Goal: Book appointment/travel/reservation

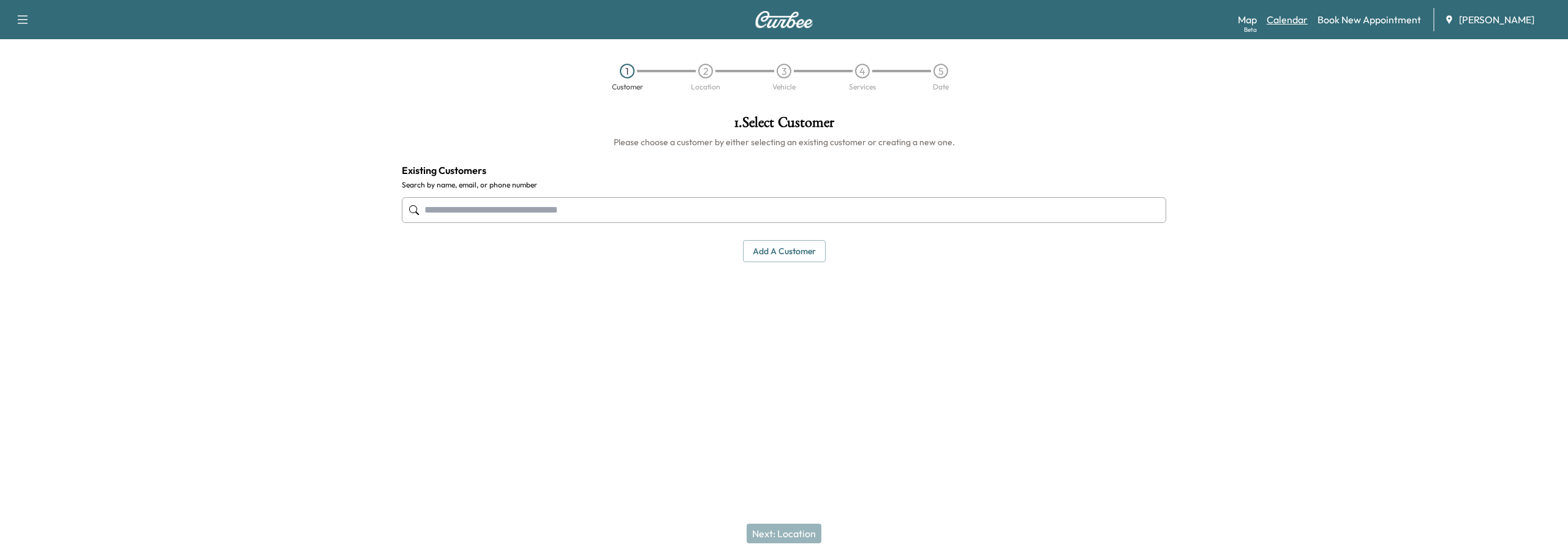
click at [1299, 20] on link "Calendar" at bounding box center [1288, 19] width 41 height 15
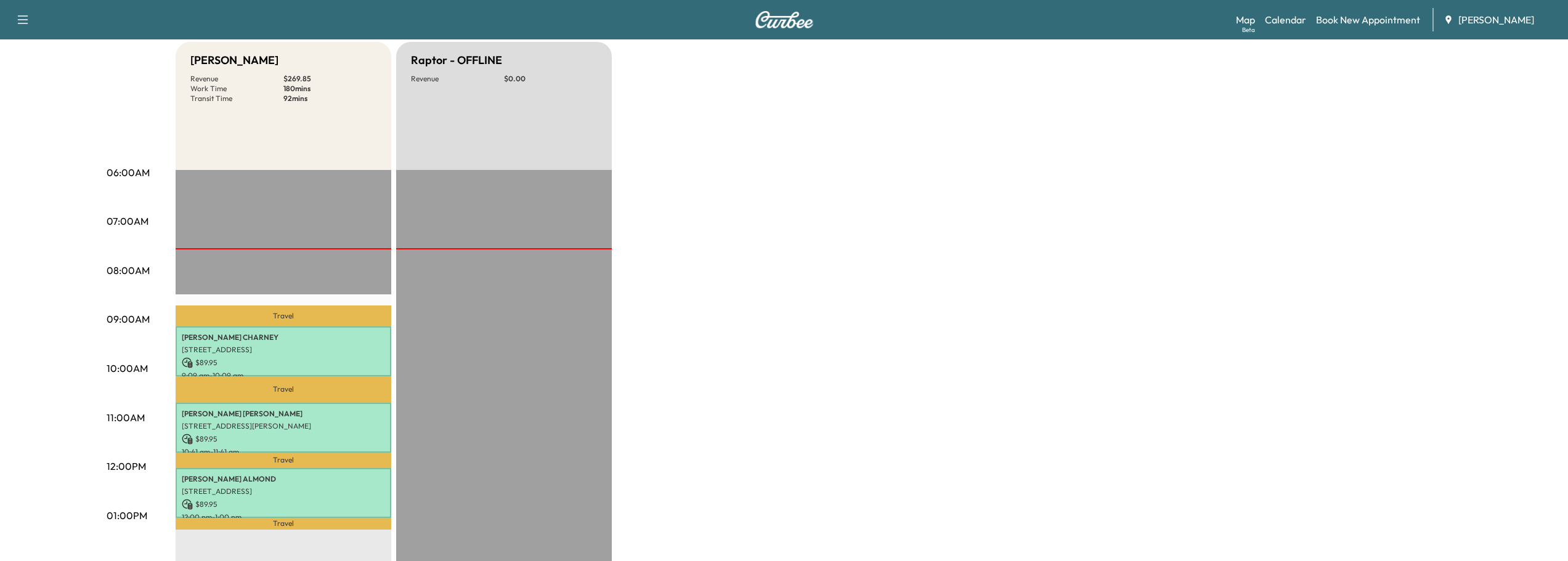
scroll to position [185, 0]
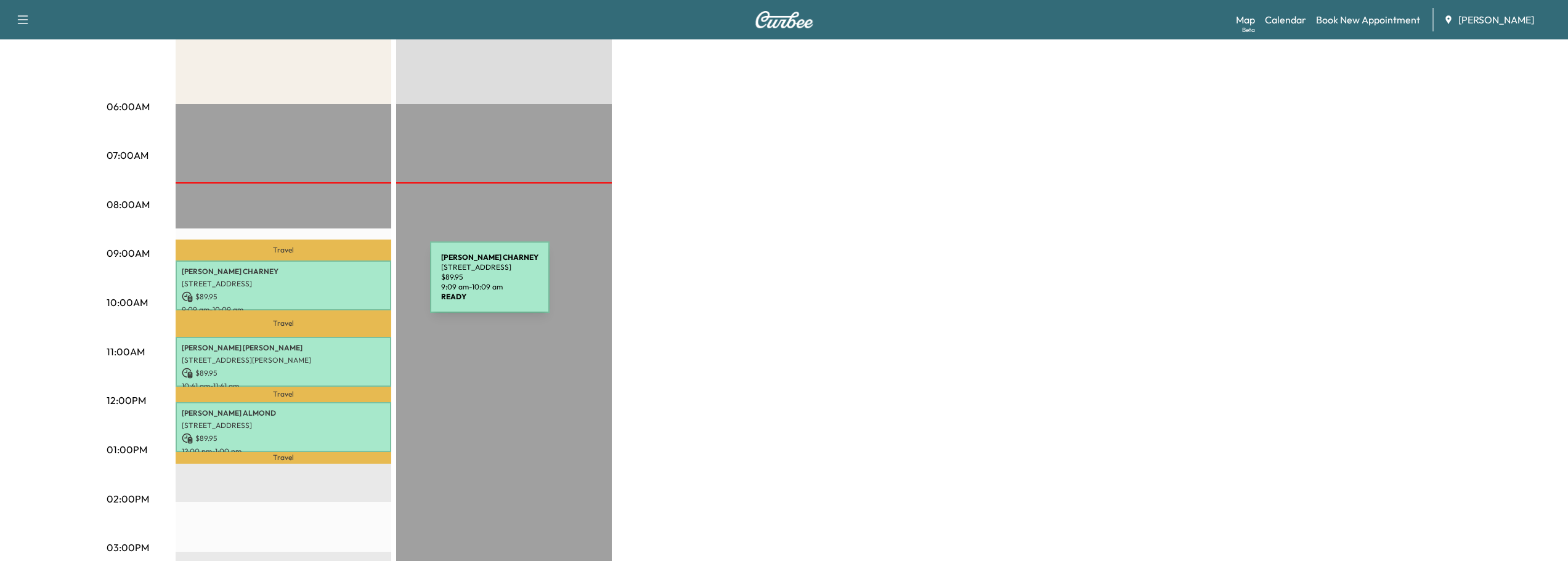
click at [337, 285] on p "[STREET_ADDRESS]" at bounding box center [283, 284] width 203 height 10
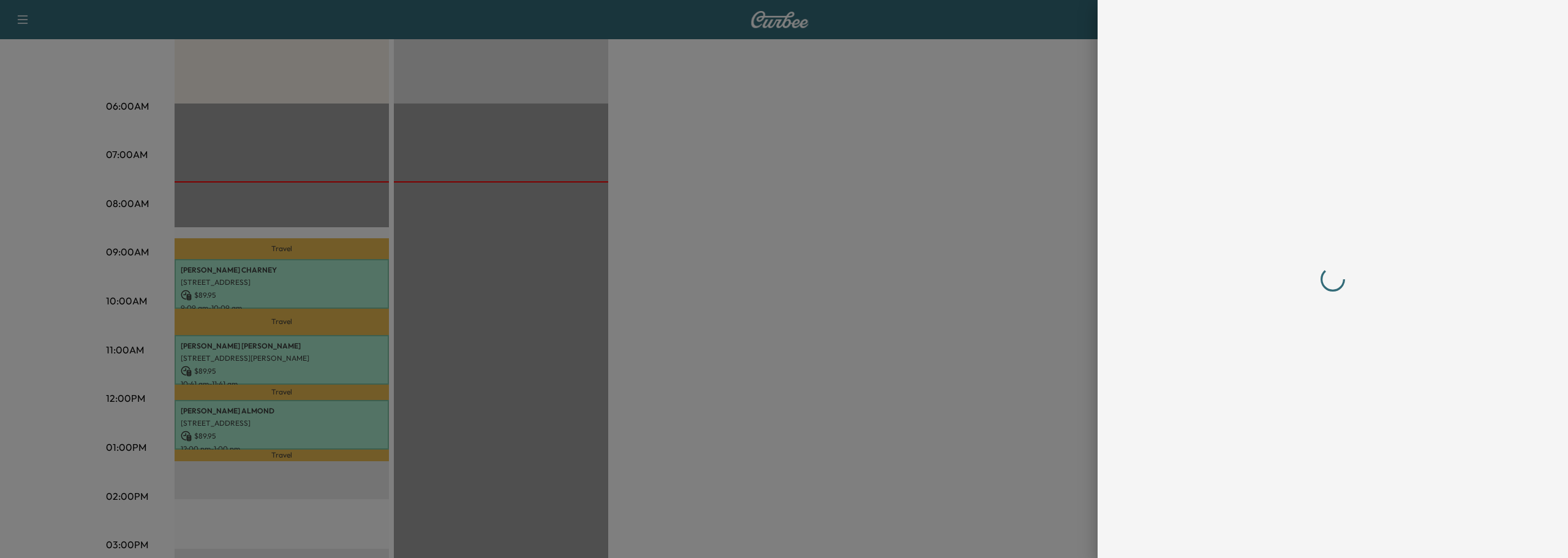
click at [1294, 533] on div at bounding box center [1333, 279] width 392 height 558
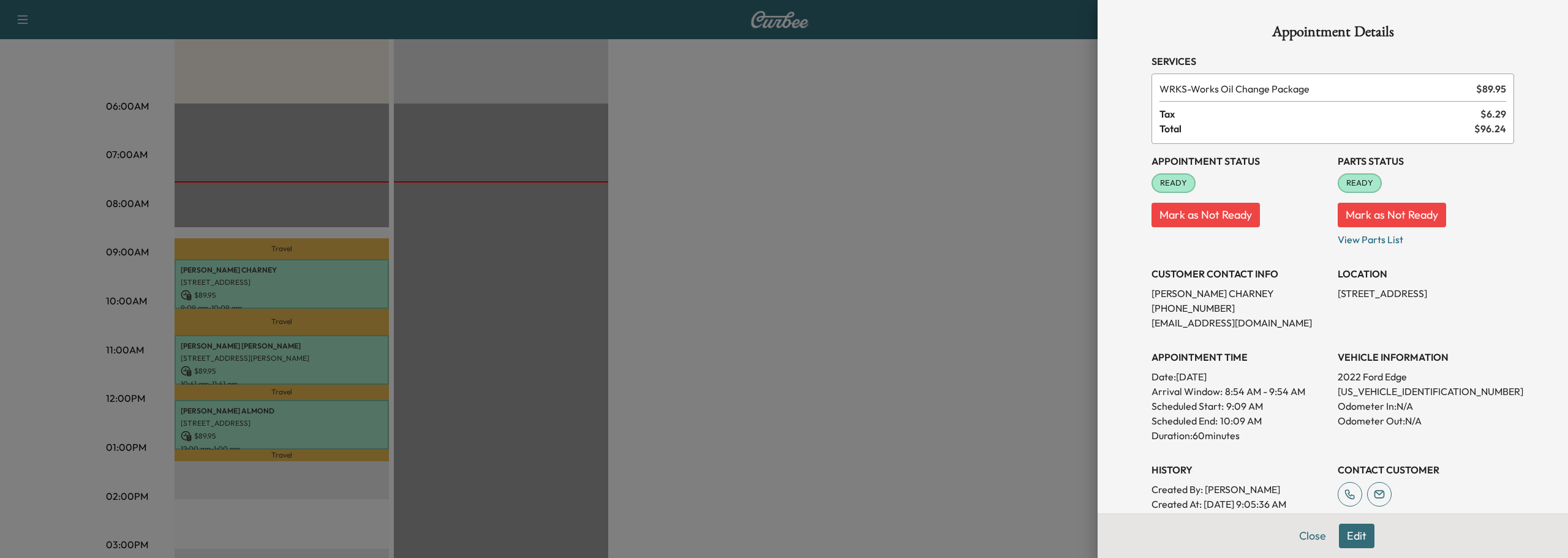
click at [230, 351] on div at bounding box center [784, 279] width 1568 height 558
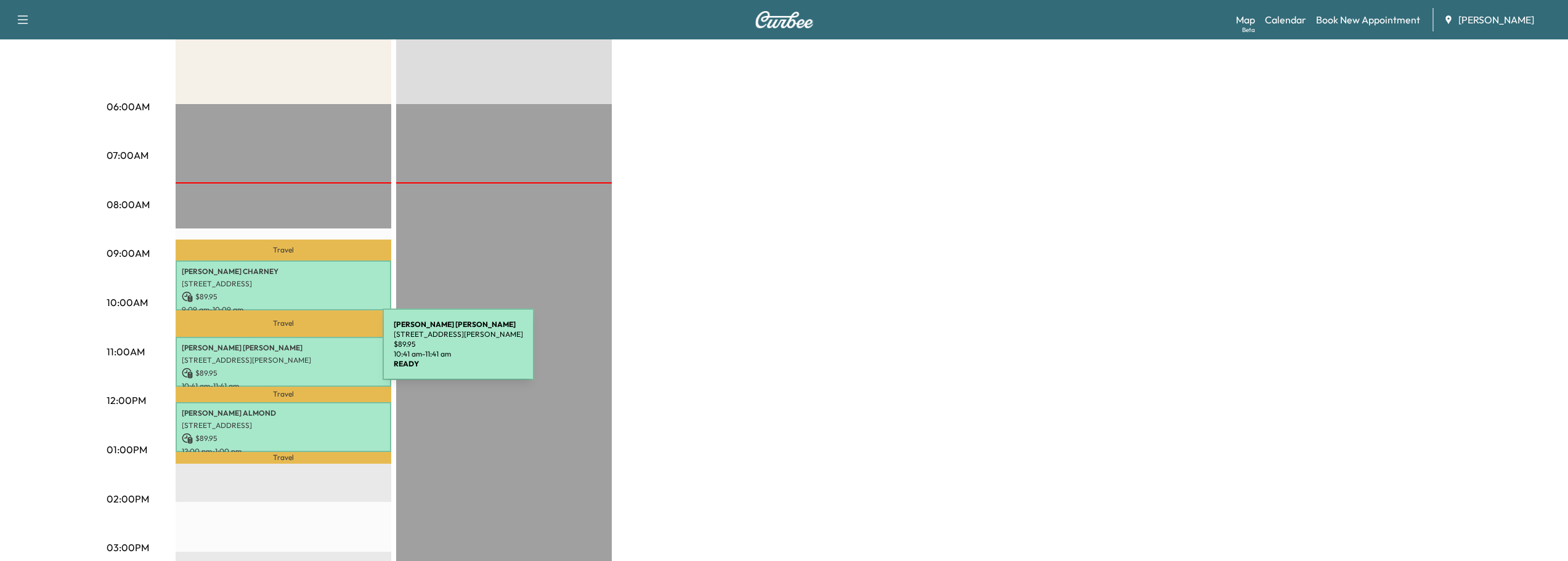
click at [291, 352] on div "[PERSON_NAME] [STREET_ADDRESS][PERSON_NAME][PERSON_NAME] $ 89.95 10:41 am - 11:…" at bounding box center [284, 362] width 216 height 50
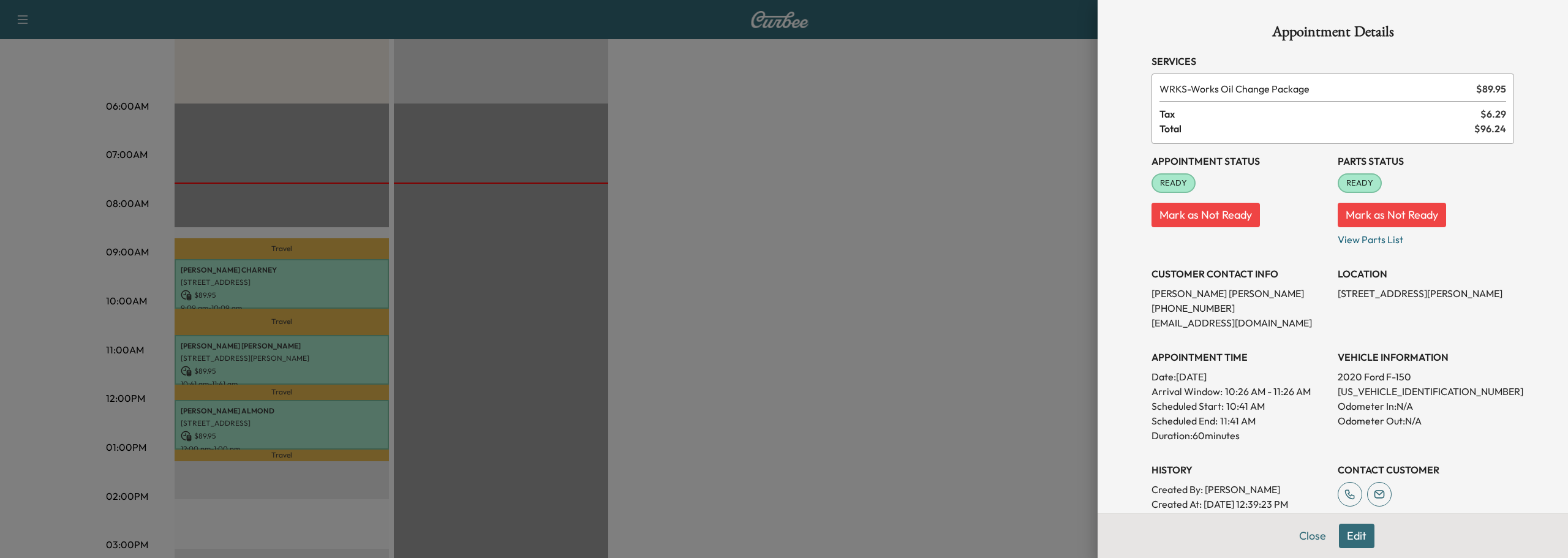
click at [274, 409] on div at bounding box center [784, 279] width 1568 height 558
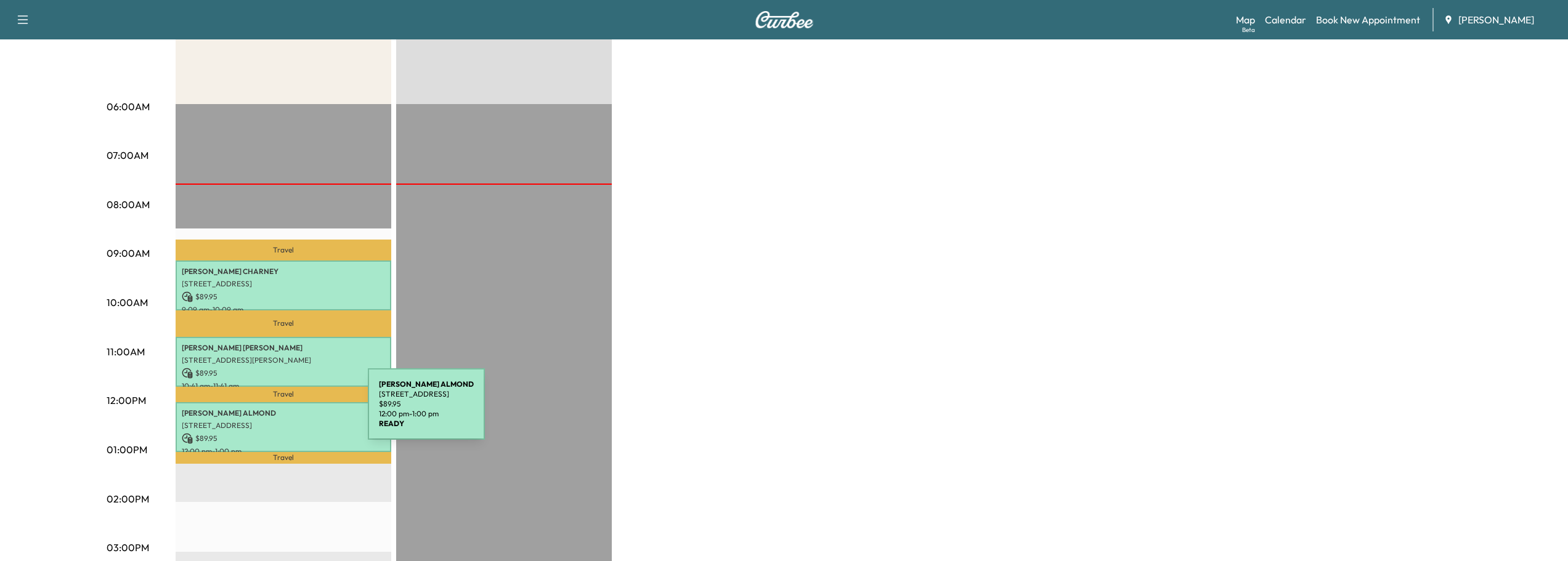
click at [275, 411] on p "[PERSON_NAME]" at bounding box center [283, 413] width 203 height 10
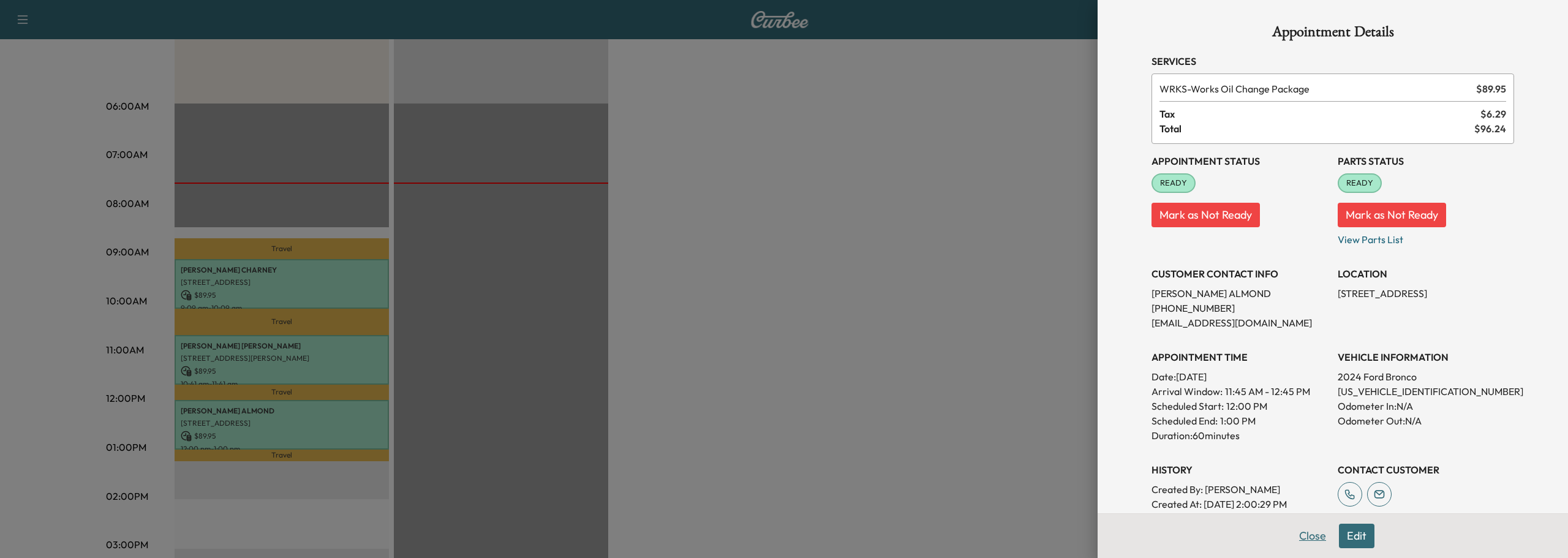
click at [1301, 540] on button "Close" at bounding box center [1313, 536] width 43 height 24
